Goal: Task Accomplishment & Management: Use online tool/utility

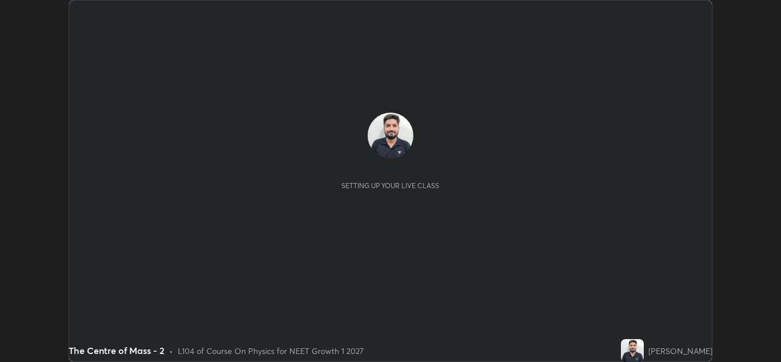
scroll to position [362, 781]
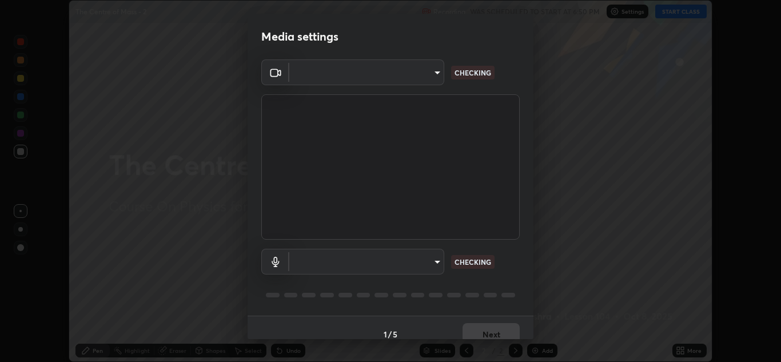
type input "b632b45ffd38abdd59198549972216b0b56846c9a96ca02d214ec0deae62491c"
click at [434, 258] on body "Erase all The Centre of Mass - 2 Recording WAS SCHEDULED TO START AT 6:50 PM Se…" at bounding box center [390, 181] width 781 height 362
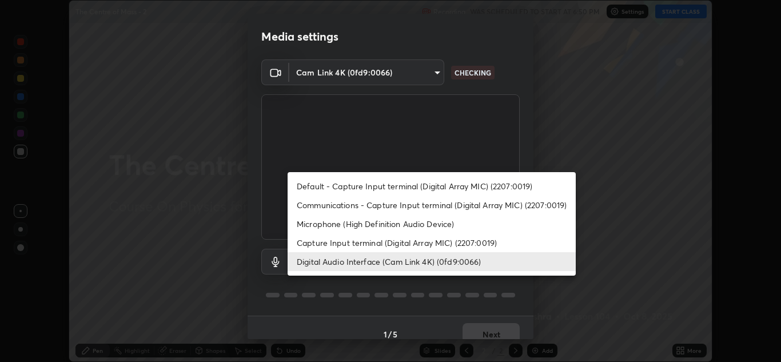
click at [421, 262] on li "Digital Audio Interface (Cam Link 4K) (0fd9:0066)" at bounding box center [431, 261] width 288 height 19
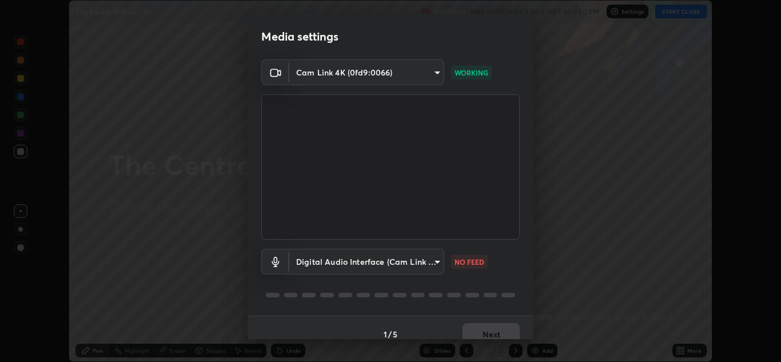
click at [433, 255] on body "Erase all The Centre of Mass - 2 Recording WAS SCHEDULED TO START AT 6:50 PM Se…" at bounding box center [390, 181] width 781 height 362
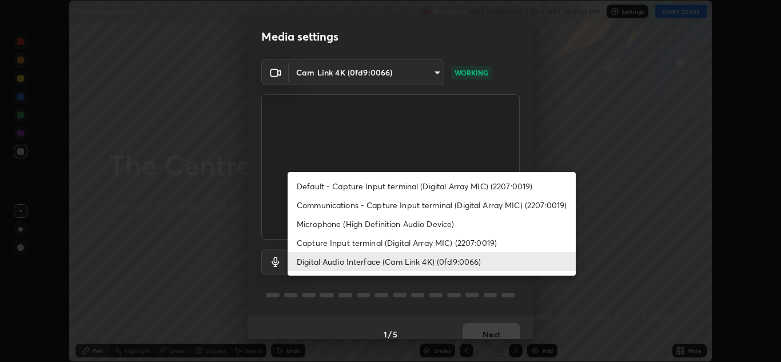
click at [430, 241] on li "Capture Input terminal (Digital Array MIC) (2207:0019)" at bounding box center [431, 242] width 288 height 19
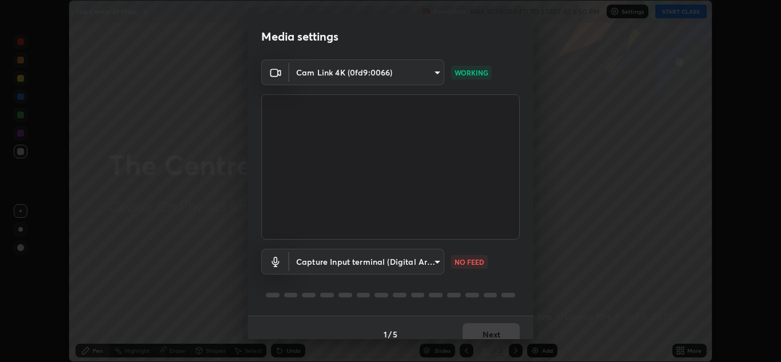
click at [431, 254] on body "Erase all The Centre of Mass - 2 Recording WAS SCHEDULED TO START AT 6:50 PM Se…" at bounding box center [390, 181] width 781 height 362
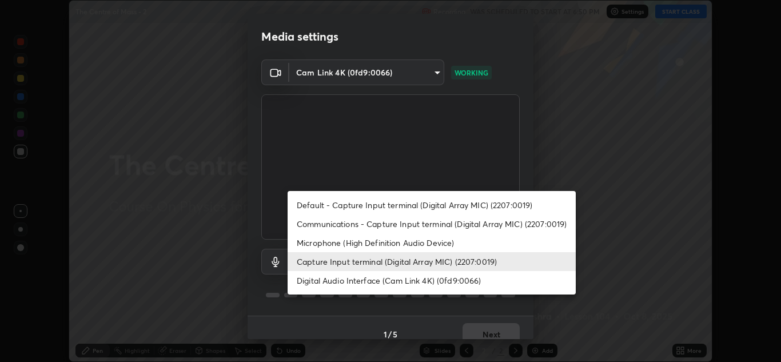
click at [425, 279] on li "Digital Audio Interface (Cam Link 4K) (0fd9:0066)" at bounding box center [431, 280] width 288 height 19
type input "982100a44dc612433311f36baf8083c9f9f1ec29e260bdb0d307f25265b6b0ac"
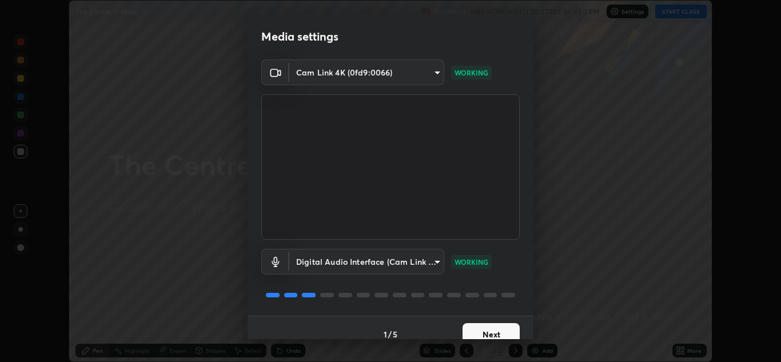
click at [501, 330] on button "Next" at bounding box center [490, 334] width 57 height 23
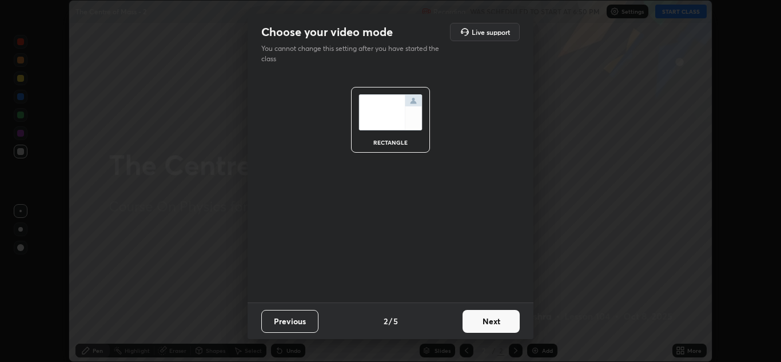
click at [502, 320] on button "Next" at bounding box center [490, 321] width 57 height 23
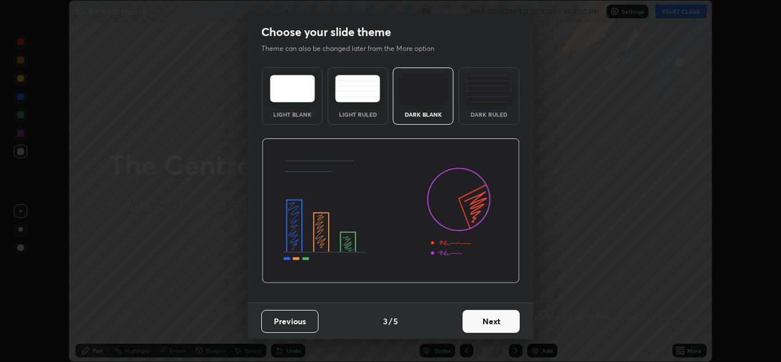
click at [505, 326] on button "Next" at bounding box center [490, 321] width 57 height 23
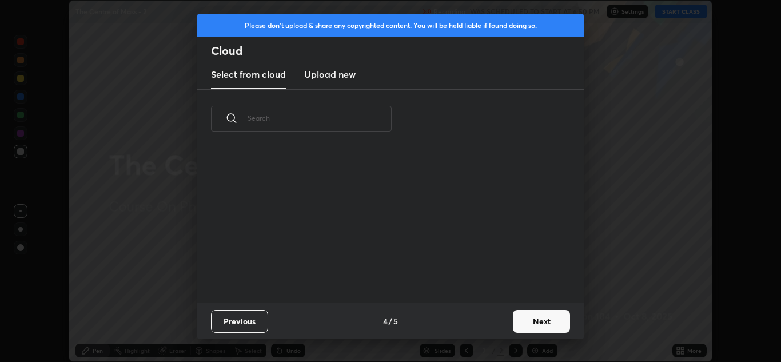
scroll to position [154, 367]
click at [532, 318] on button "Next" at bounding box center [541, 321] width 57 height 23
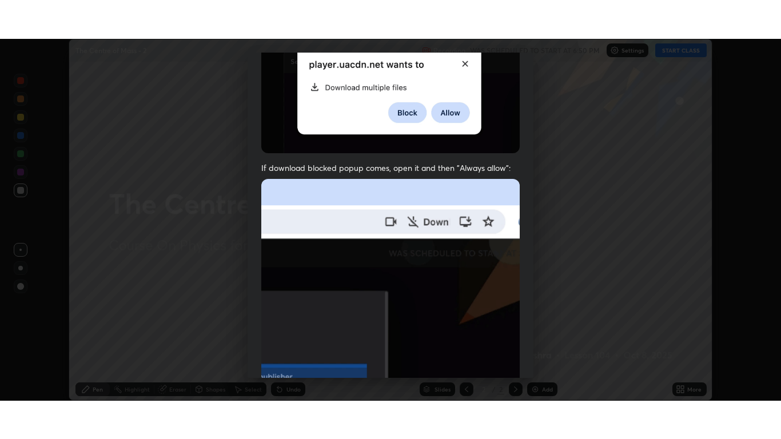
scroll to position [247, 0]
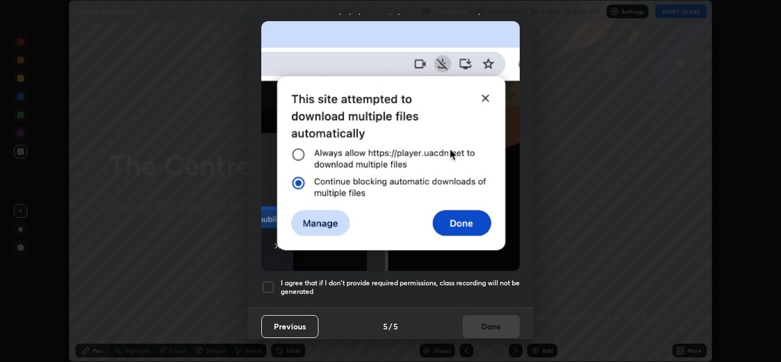
click at [460, 279] on h5 "I agree that if I don't provide required permissions, class recording will not …" at bounding box center [400, 287] width 239 height 18
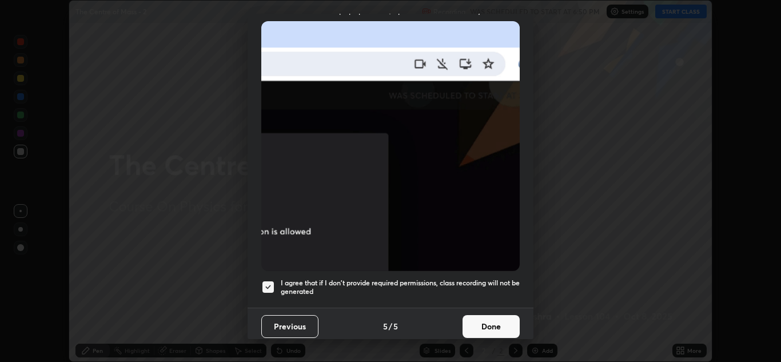
click at [482, 324] on button "Done" at bounding box center [490, 326] width 57 height 23
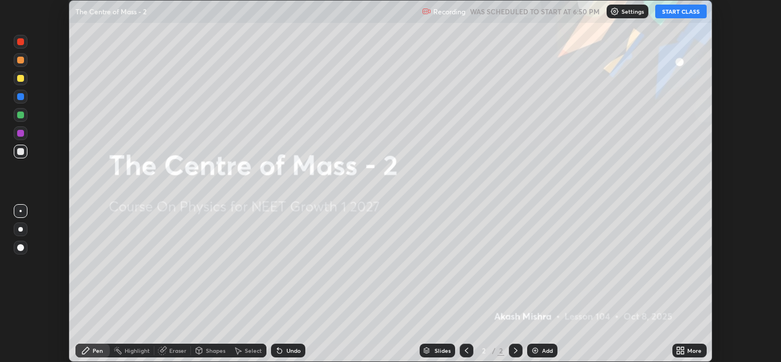
click at [682, 14] on button "START CLASS" at bounding box center [680, 12] width 51 height 14
click at [681, 347] on icon at bounding box center [679, 350] width 9 height 9
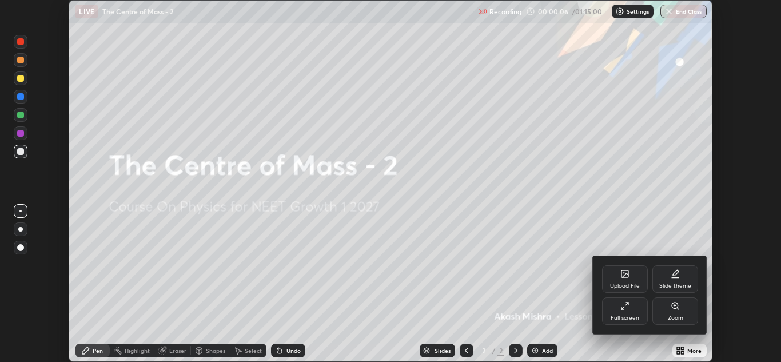
click at [622, 307] on icon at bounding box center [624, 305] width 9 height 9
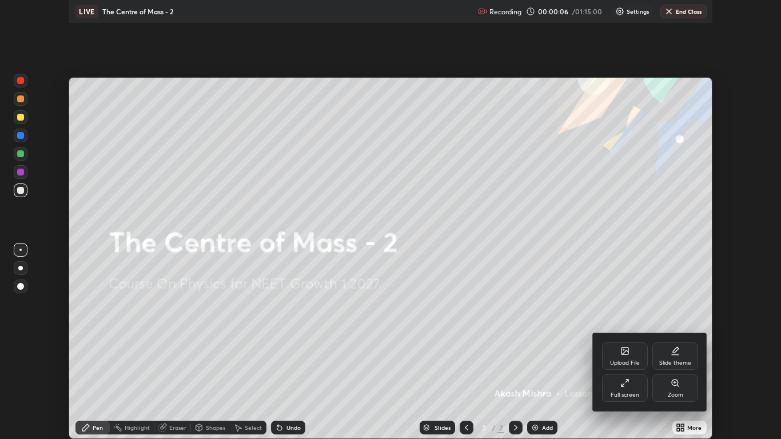
scroll to position [439, 781]
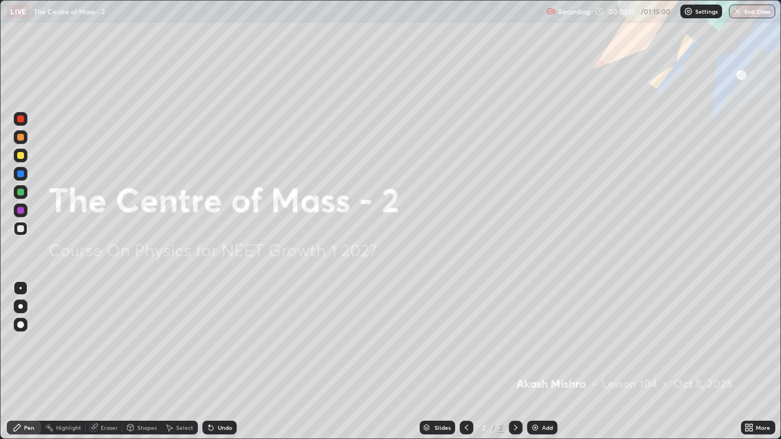
click at [544, 361] on div "Add" at bounding box center [547, 428] width 11 height 6
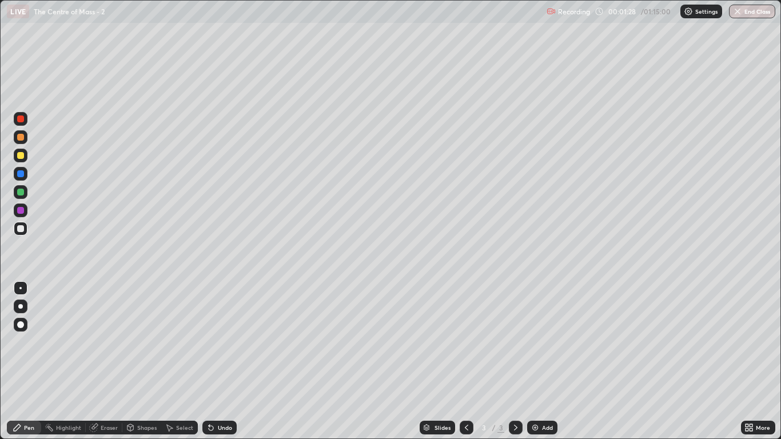
click at [22, 228] on div at bounding box center [20, 228] width 7 height 7
click at [19, 301] on div at bounding box center [21, 306] width 14 height 14
click at [25, 159] on div at bounding box center [21, 156] width 14 height 14
click at [22, 190] on div at bounding box center [20, 192] width 7 height 7
click at [25, 155] on div at bounding box center [21, 156] width 14 height 14
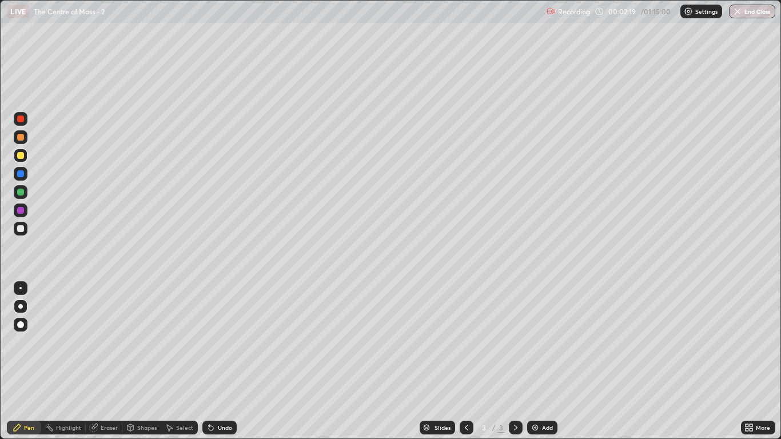
click at [25, 230] on div at bounding box center [21, 229] width 14 height 14
click at [22, 230] on div at bounding box center [20, 228] width 7 height 7
click at [20, 154] on div at bounding box center [20, 155] width 7 height 7
click at [26, 231] on div at bounding box center [21, 229] width 14 height 14
click at [22, 194] on div at bounding box center [20, 192] width 7 height 7
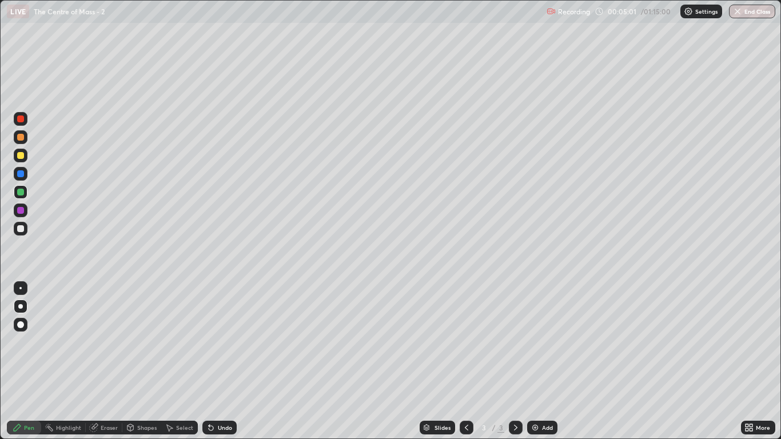
click at [231, 361] on div "Undo" at bounding box center [219, 428] width 34 height 14
click at [543, 361] on div "Add" at bounding box center [547, 428] width 11 height 6
click at [23, 229] on div at bounding box center [20, 228] width 7 height 7
click at [466, 361] on icon at bounding box center [466, 428] width 3 height 6
click at [515, 361] on div at bounding box center [516, 428] width 14 height 14
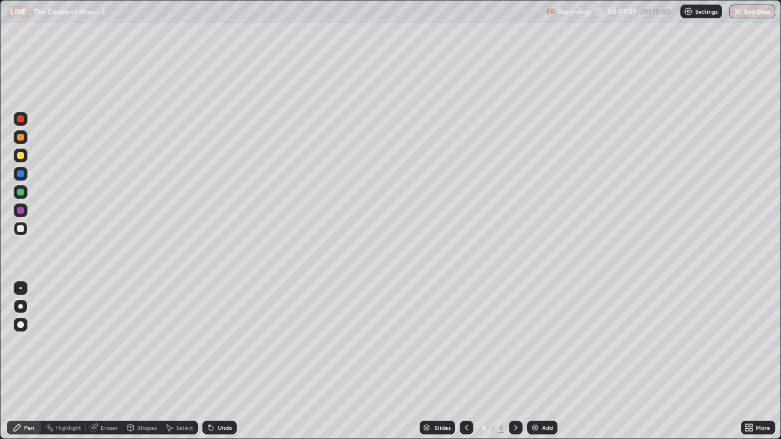
click at [23, 162] on div at bounding box center [21, 156] width 14 height 14
click at [19, 227] on div at bounding box center [20, 228] width 7 height 7
click at [214, 361] on div "Undo" at bounding box center [219, 428] width 34 height 14
click at [22, 155] on div at bounding box center [20, 155] width 7 height 7
click at [21, 119] on div at bounding box center [20, 118] width 7 height 7
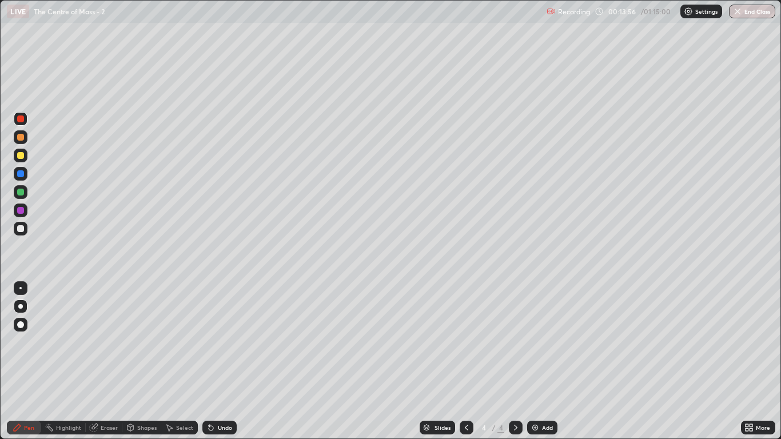
click at [21, 159] on div at bounding box center [21, 156] width 14 height 14
click at [536, 361] on img at bounding box center [534, 427] width 9 height 9
click at [22, 229] on div at bounding box center [20, 228] width 7 height 7
click at [23, 160] on div at bounding box center [21, 156] width 14 height 14
click at [222, 361] on div "Undo" at bounding box center [225, 428] width 14 height 6
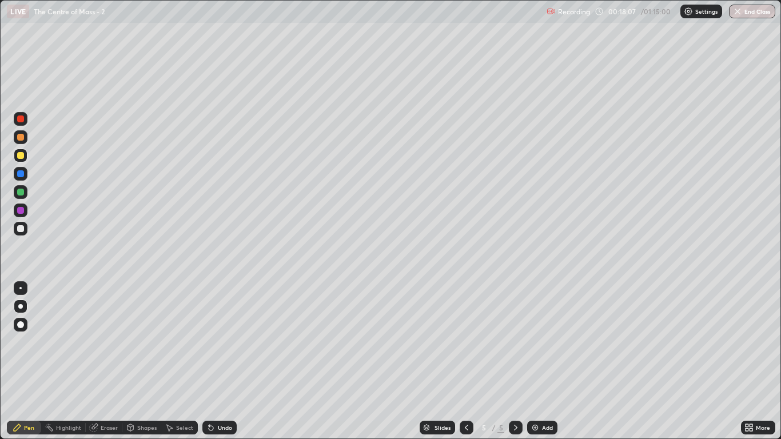
click at [133, 361] on div "Shapes" at bounding box center [141, 428] width 39 height 14
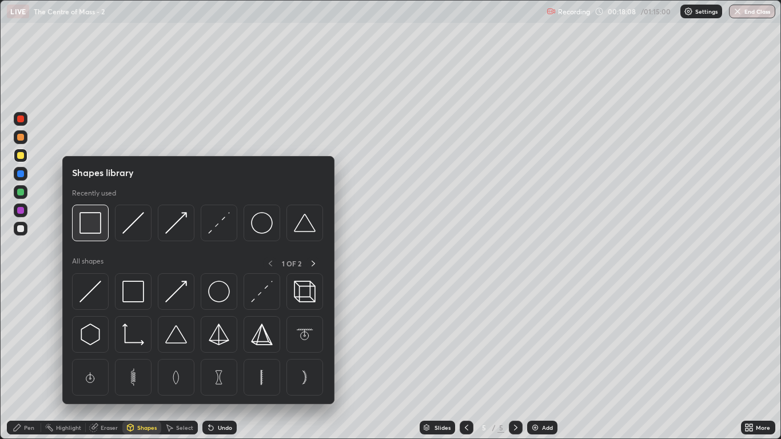
click at [96, 225] on img at bounding box center [90, 223] width 22 height 22
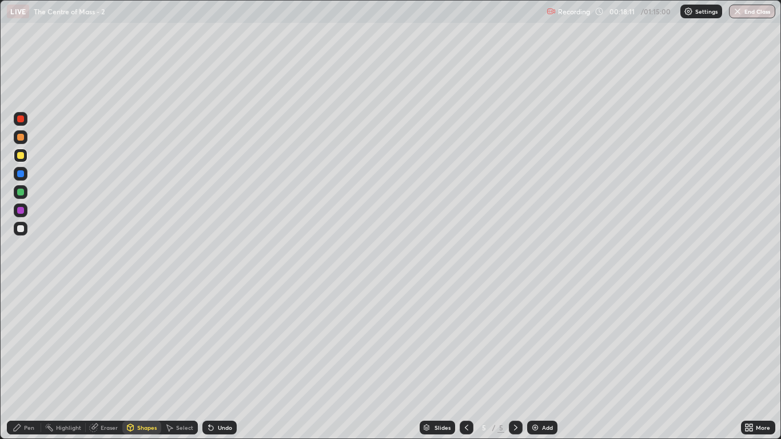
click at [29, 361] on div "Pen" at bounding box center [24, 428] width 34 height 14
click at [27, 233] on div at bounding box center [21, 229] width 14 height 14
click at [215, 361] on div "Undo" at bounding box center [219, 428] width 34 height 14
click at [21, 153] on div at bounding box center [20, 155] width 7 height 7
click at [223, 361] on div "Undo" at bounding box center [219, 428] width 34 height 14
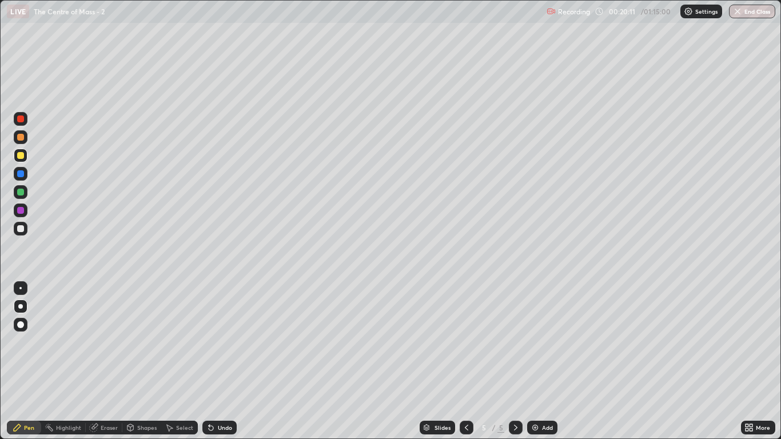
click at [23, 229] on div at bounding box center [20, 228] width 7 height 7
click at [218, 361] on div "Undo" at bounding box center [219, 428] width 34 height 14
click at [26, 158] on div at bounding box center [21, 156] width 14 height 14
click at [226, 361] on div "Undo" at bounding box center [225, 428] width 14 height 6
click at [542, 361] on div "Add" at bounding box center [542, 428] width 30 height 14
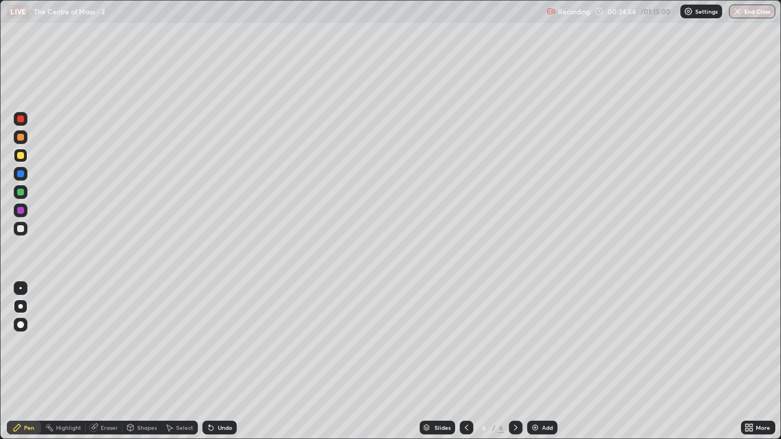
click at [149, 361] on div "Shapes" at bounding box center [146, 428] width 19 height 6
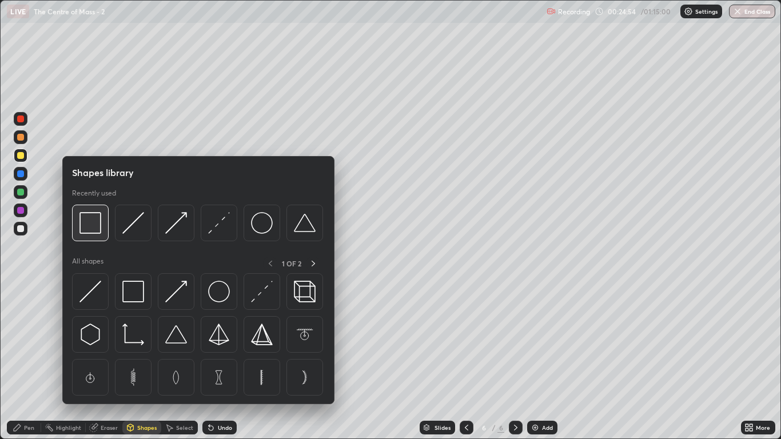
click at [100, 224] on img at bounding box center [90, 223] width 22 height 22
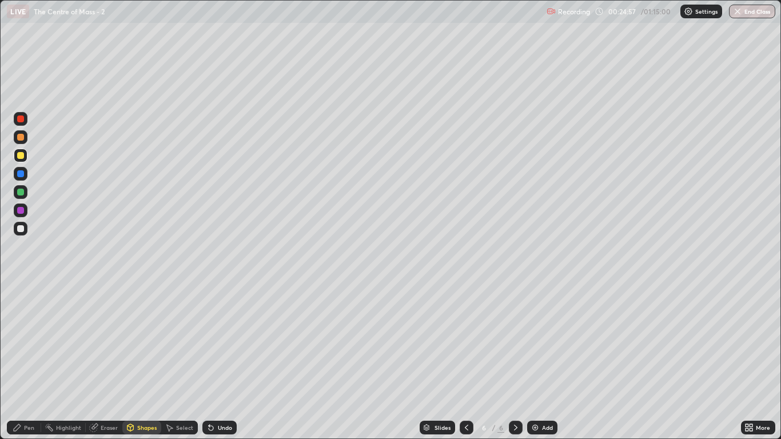
click at [26, 361] on div "Pen" at bounding box center [24, 428] width 34 height 14
click at [25, 225] on div at bounding box center [21, 229] width 14 height 14
click at [21, 156] on div at bounding box center [20, 155] width 7 height 7
click at [223, 361] on div "Undo" at bounding box center [225, 428] width 14 height 6
click at [220, 361] on div "Undo" at bounding box center [225, 428] width 14 height 6
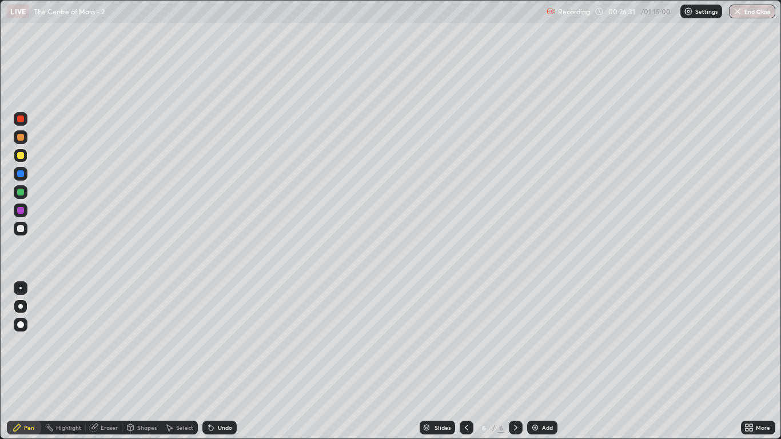
click at [19, 228] on div at bounding box center [20, 228] width 7 height 7
click at [218, 361] on div "Undo" at bounding box center [225, 428] width 14 height 6
click at [219, 361] on div "Undo" at bounding box center [225, 428] width 14 height 6
click at [218, 361] on div "Undo" at bounding box center [225, 428] width 14 height 6
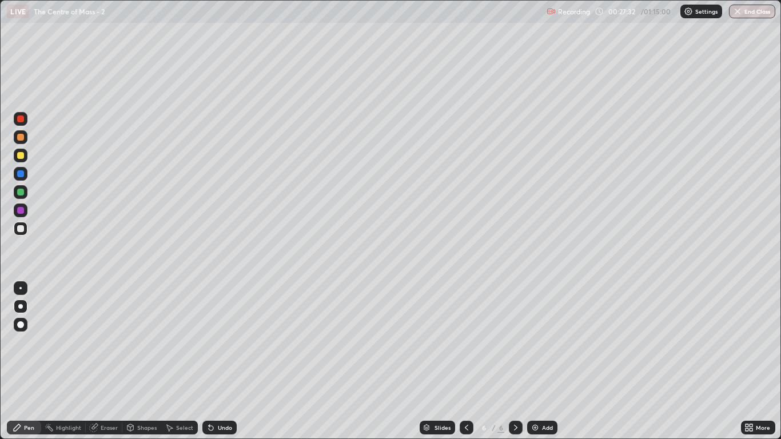
click at [218, 361] on div "Undo" at bounding box center [225, 428] width 14 height 6
click at [215, 361] on div "Undo" at bounding box center [219, 428] width 34 height 14
click at [214, 361] on icon at bounding box center [210, 427] width 9 height 9
click at [212, 361] on icon at bounding box center [210, 427] width 9 height 9
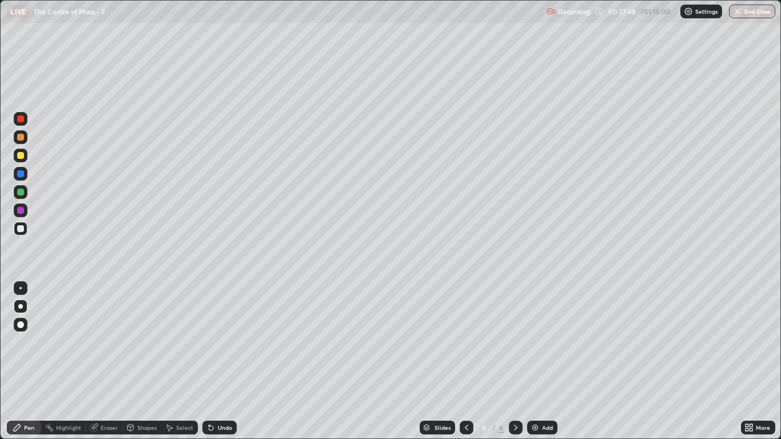
click at [211, 361] on icon at bounding box center [211, 428] width 5 height 5
click at [209, 361] on icon at bounding box center [209, 425] width 1 height 1
click at [22, 192] on div at bounding box center [20, 192] width 7 height 7
click at [21, 119] on div at bounding box center [20, 118] width 7 height 7
click at [544, 361] on div "Add" at bounding box center [542, 428] width 30 height 14
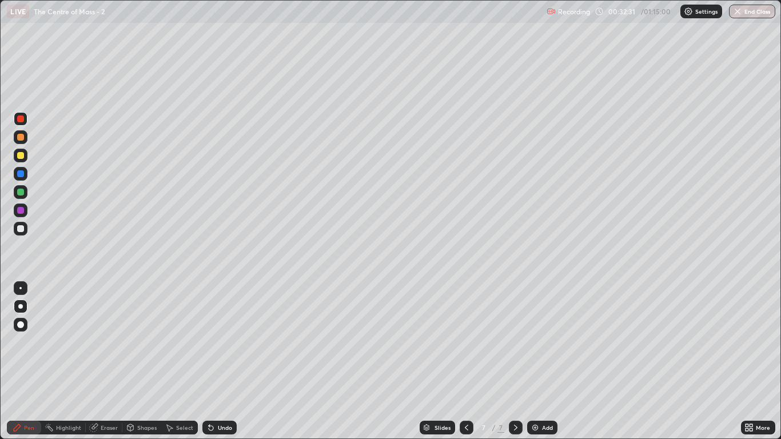
click at [143, 361] on div "Shapes" at bounding box center [141, 428] width 39 height 14
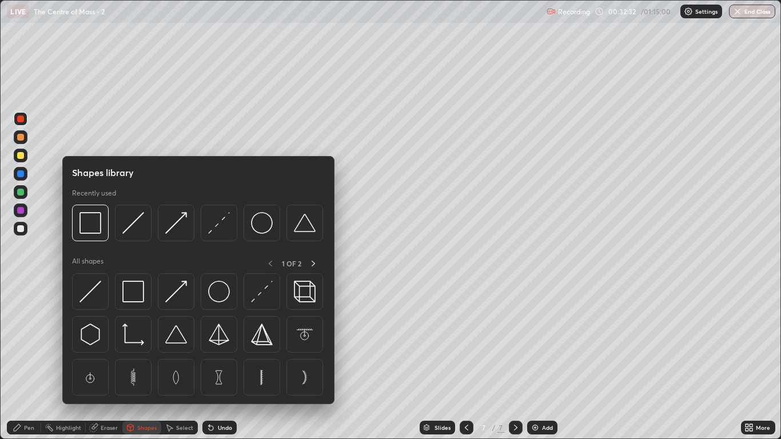
click at [25, 227] on div at bounding box center [21, 229] width 14 height 14
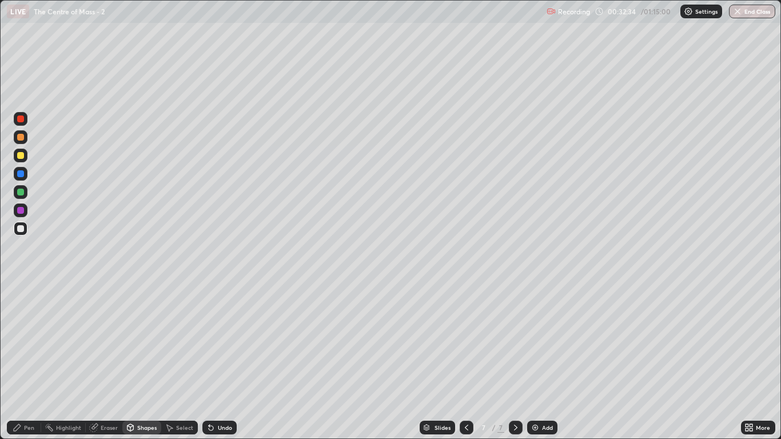
click at [141, 361] on div "Shapes" at bounding box center [146, 428] width 19 height 6
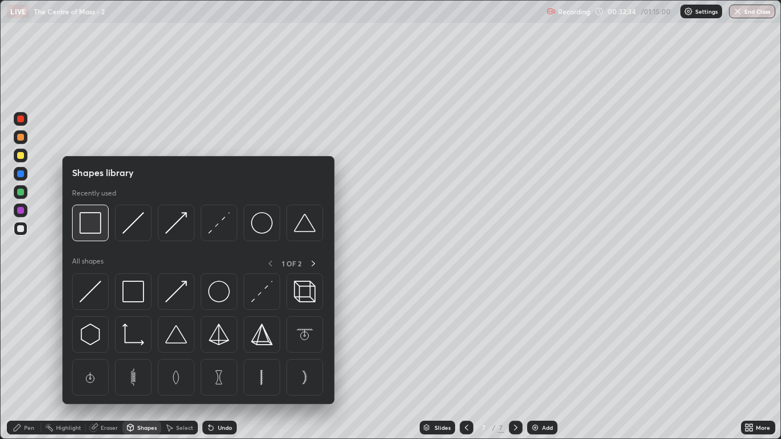
click at [96, 227] on img at bounding box center [90, 223] width 22 height 22
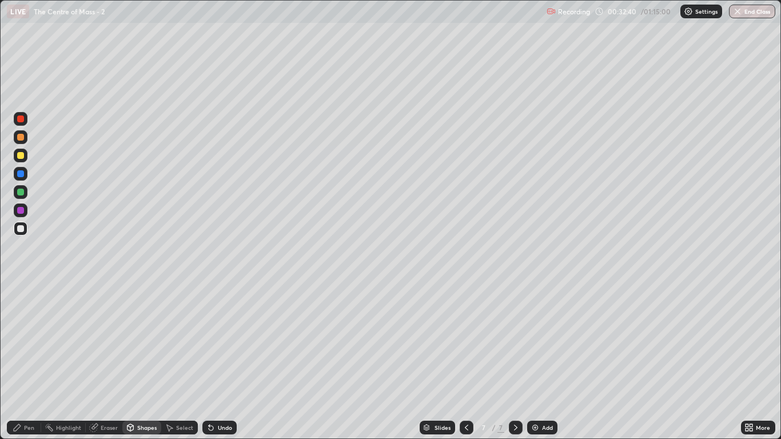
click at [25, 155] on div at bounding box center [21, 156] width 14 height 14
click at [21, 231] on div at bounding box center [20, 228] width 7 height 7
click at [21, 361] on icon at bounding box center [17, 427] width 9 height 9
click at [27, 157] on div at bounding box center [21, 156] width 14 height 14
click at [21, 232] on div at bounding box center [21, 229] width 14 height 14
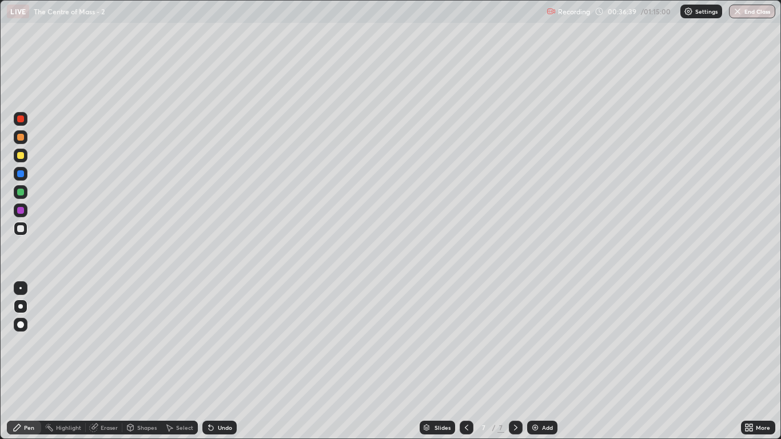
click at [26, 121] on div at bounding box center [21, 119] width 14 height 14
click at [22, 150] on div at bounding box center [21, 156] width 14 height 14
click at [551, 361] on div "Add" at bounding box center [547, 428] width 11 height 6
click at [25, 228] on div at bounding box center [21, 229] width 14 height 14
click at [146, 361] on div "Shapes" at bounding box center [146, 428] width 19 height 6
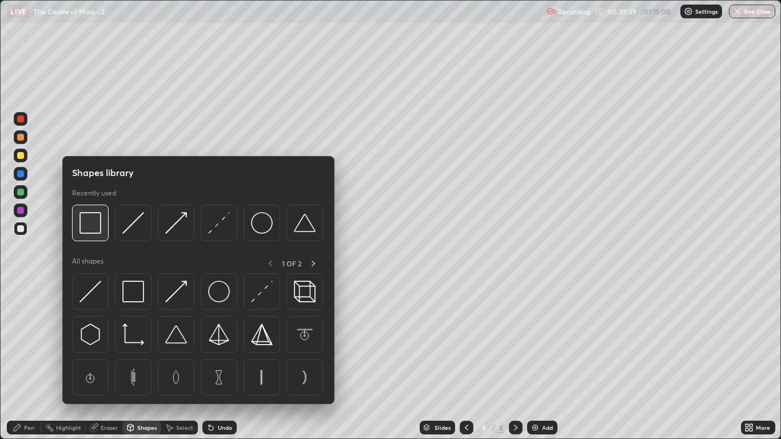
click at [99, 221] on img at bounding box center [90, 223] width 22 height 22
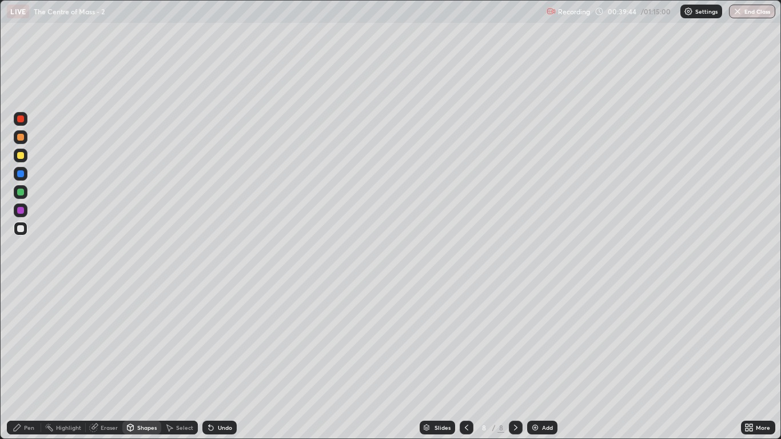
click at [145, 361] on div "Shapes" at bounding box center [141, 428] width 39 height 14
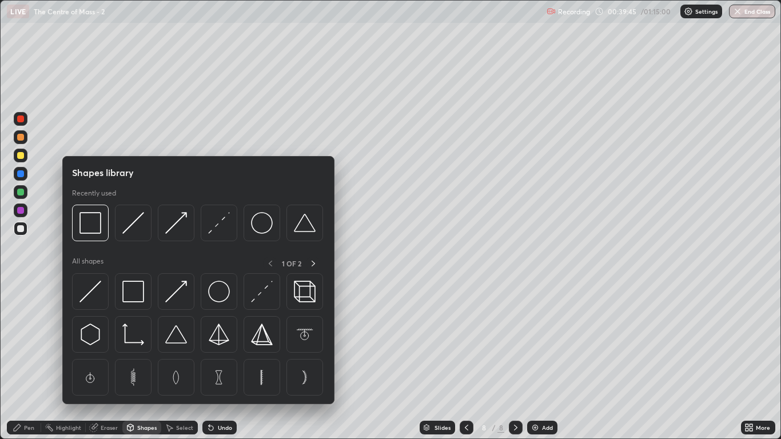
click at [221, 361] on div "Undo" at bounding box center [219, 428] width 34 height 14
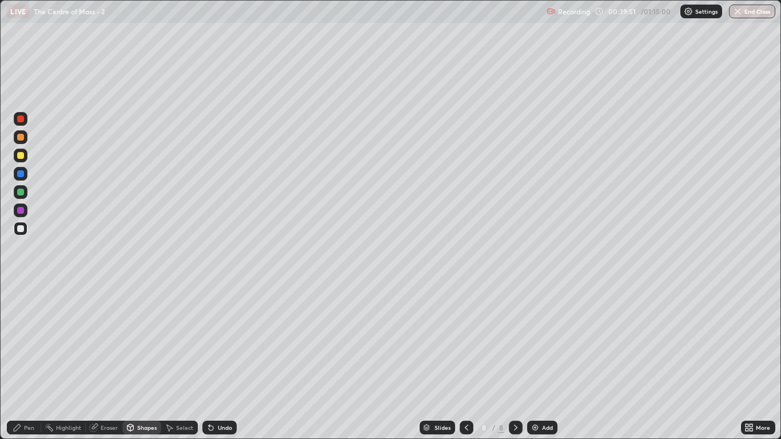
click at [27, 361] on div "Pen" at bounding box center [24, 428] width 34 height 14
click at [26, 158] on div at bounding box center [21, 156] width 14 height 14
click at [218, 361] on div "Undo" at bounding box center [219, 428] width 34 height 14
click at [20, 231] on div at bounding box center [20, 228] width 7 height 7
click at [147, 361] on div "Shapes" at bounding box center [141, 428] width 39 height 14
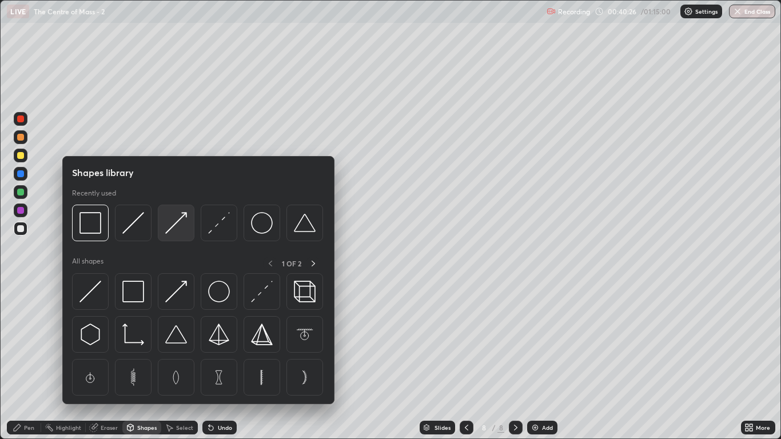
click at [174, 225] on img at bounding box center [176, 223] width 22 height 22
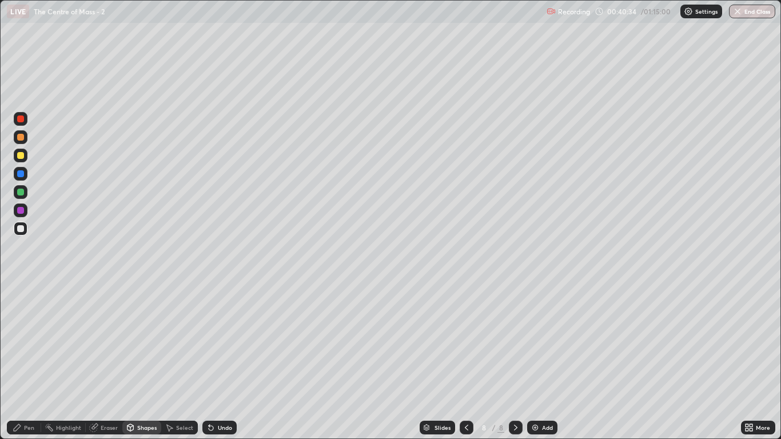
click at [25, 361] on div "Pen" at bounding box center [29, 428] width 10 height 6
click at [23, 139] on div at bounding box center [20, 137] width 7 height 7
click at [27, 229] on div at bounding box center [21, 229] width 14 height 14
click at [25, 230] on div at bounding box center [21, 229] width 14 height 14
click at [21, 137] on div at bounding box center [20, 137] width 7 height 7
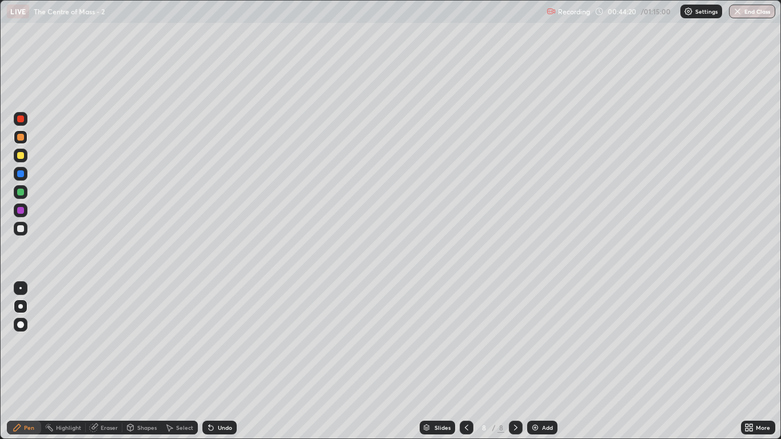
click at [218, 361] on div "Undo" at bounding box center [225, 428] width 14 height 6
click at [219, 361] on div "Undo" at bounding box center [225, 428] width 14 height 6
click at [221, 361] on div "Undo" at bounding box center [225, 428] width 14 height 6
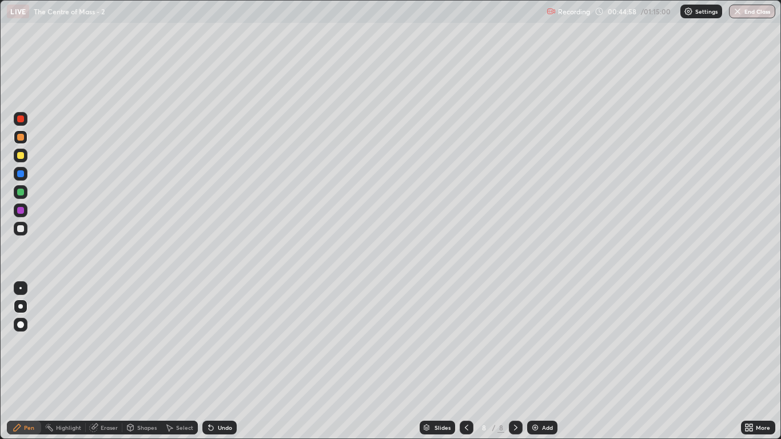
click at [22, 229] on div at bounding box center [20, 228] width 7 height 7
click at [213, 361] on icon at bounding box center [210, 427] width 9 height 9
click at [21, 157] on div at bounding box center [20, 155] width 7 height 7
click at [20, 229] on div at bounding box center [20, 228] width 7 height 7
click at [209, 361] on icon at bounding box center [211, 428] width 5 height 5
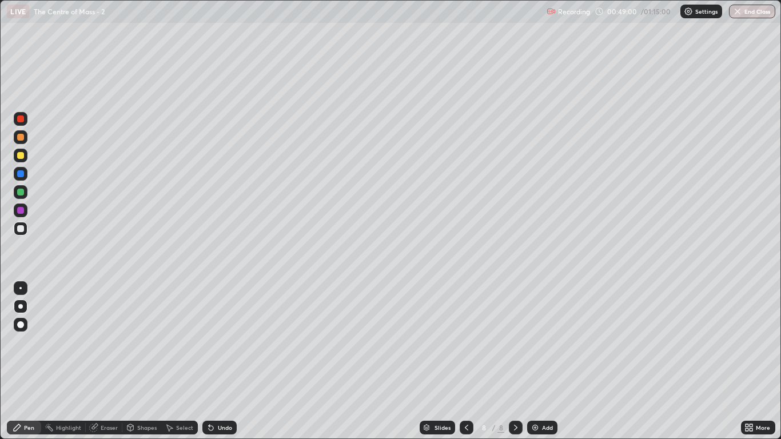
click at [225, 361] on div "Undo" at bounding box center [219, 428] width 34 height 14
click at [22, 121] on div at bounding box center [20, 118] width 7 height 7
click at [550, 361] on div "Add" at bounding box center [542, 428] width 30 height 14
click at [218, 361] on div "Undo" at bounding box center [225, 428] width 14 height 6
click at [222, 361] on div "Undo" at bounding box center [219, 428] width 34 height 14
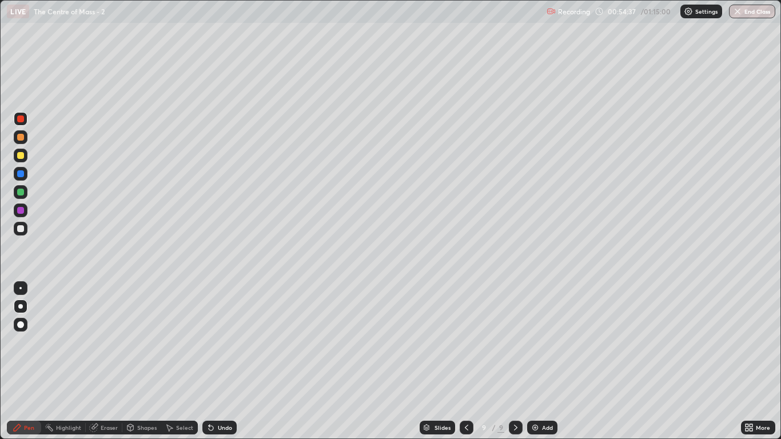
click at [19, 229] on div at bounding box center [20, 228] width 7 height 7
click at [435, 361] on div "Slides" at bounding box center [436, 428] width 35 height 14
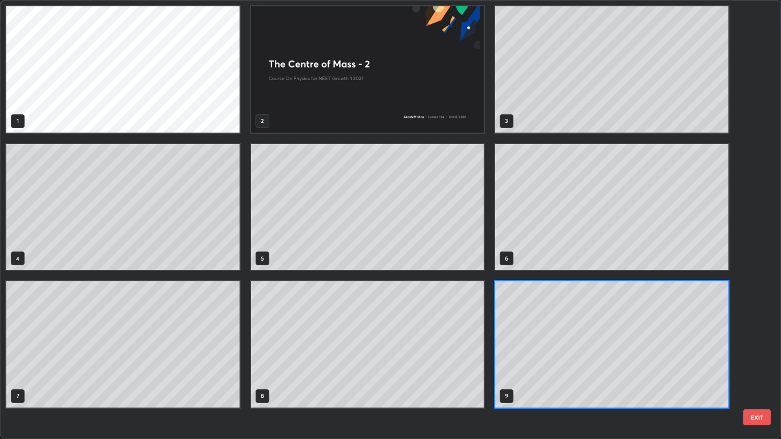
scroll to position [434, 774]
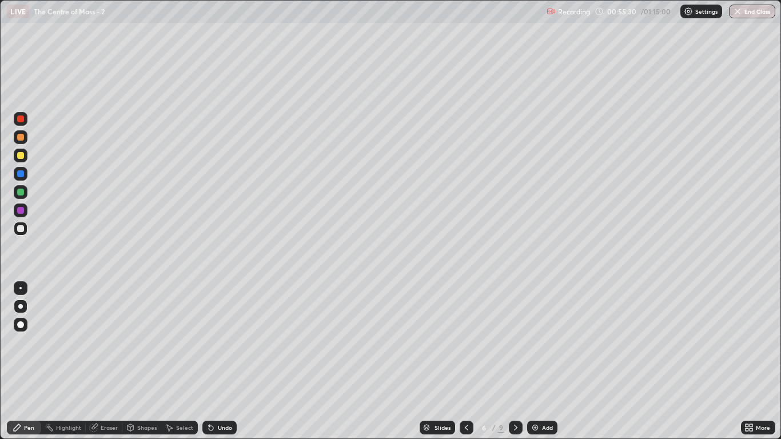
click at [431, 361] on div "Slides" at bounding box center [436, 428] width 35 height 14
click at [461, 361] on div at bounding box center [466, 428] width 14 height 14
click at [518, 361] on div at bounding box center [516, 428] width 14 height 14
click at [221, 361] on div "Undo" at bounding box center [219, 428] width 34 height 14
click at [749, 10] on button "End Class" at bounding box center [752, 12] width 46 height 14
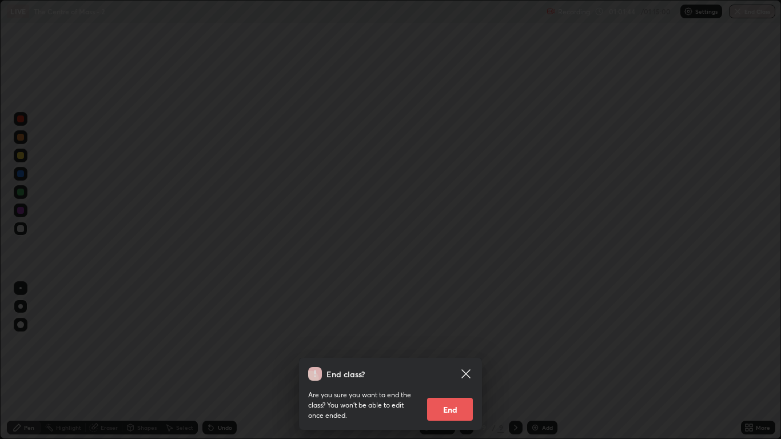
click at [446, 361] on button "End" at bounding box center [450, 409] width 46 height 23
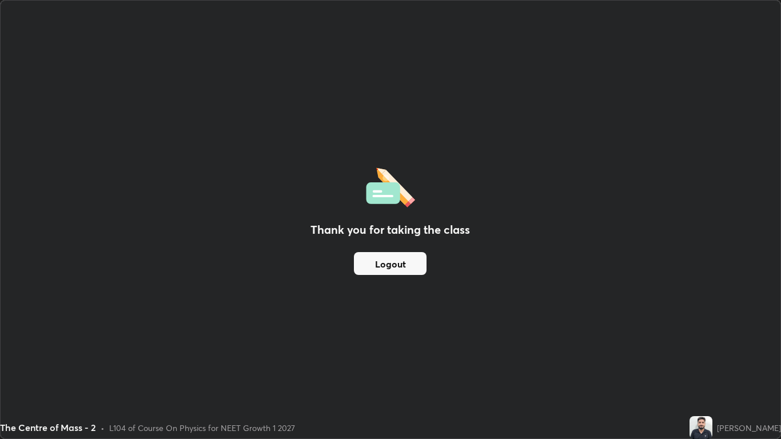
click at [381, 261] on button "Logout" at bounding box center [390, 263] width 73 height 23
